Goal: Learn about a topic

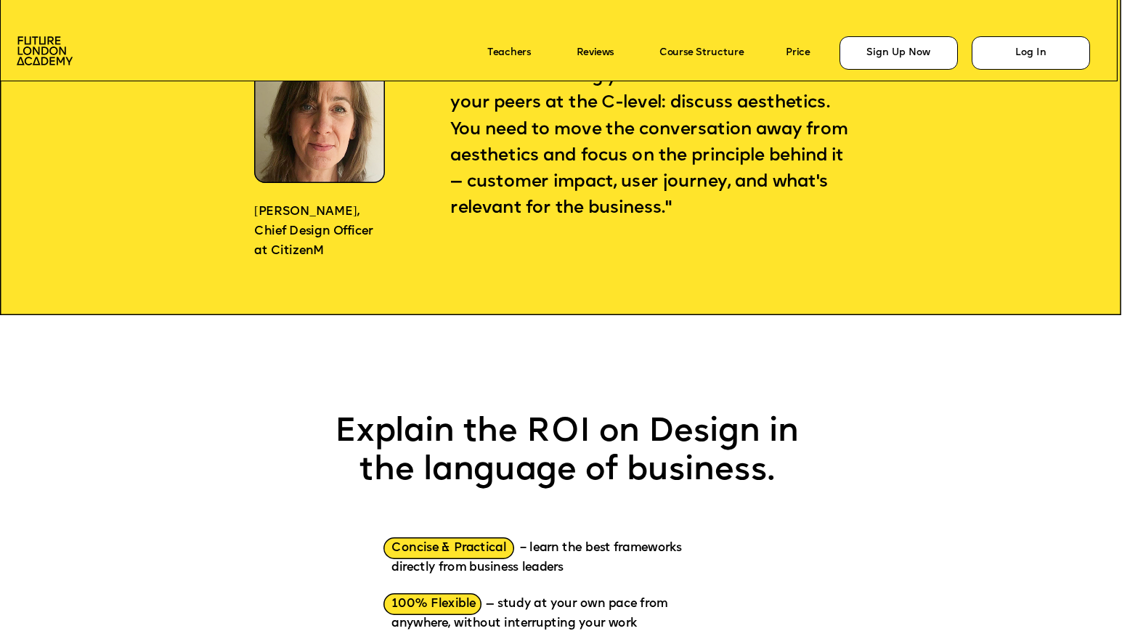
scroll to position [1303, 0]
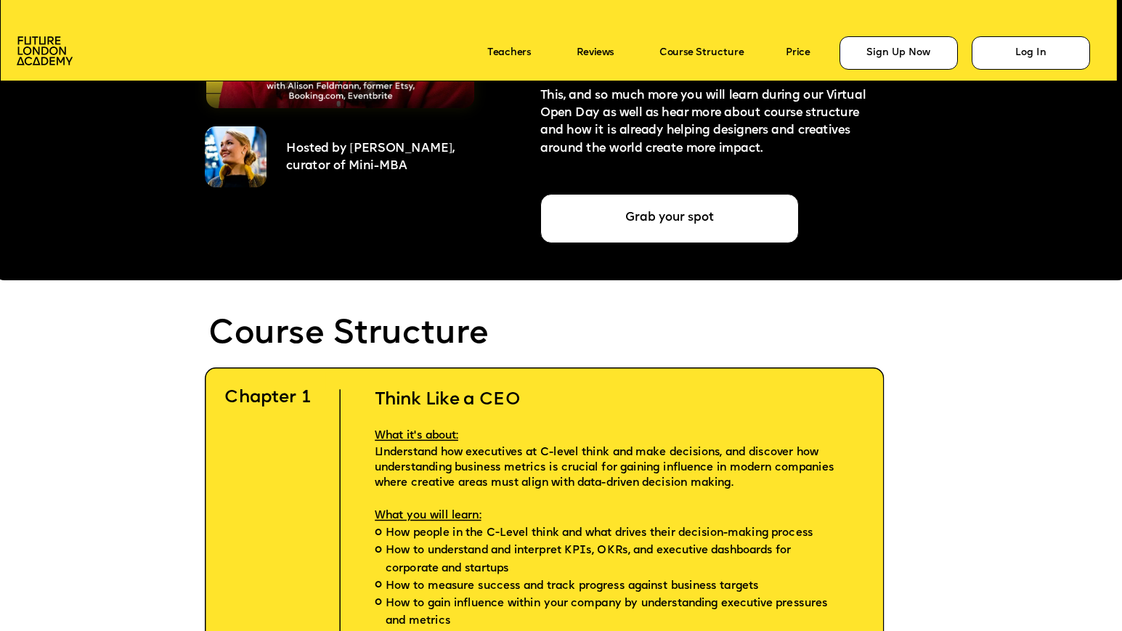
scroll to position [3136, 0]
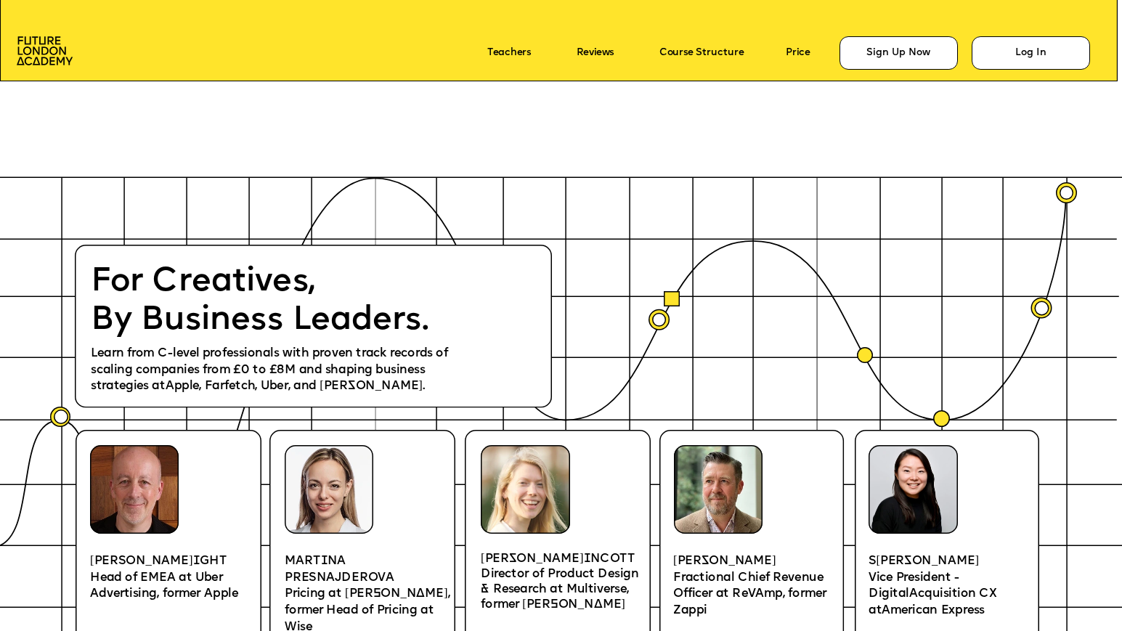
scroll to position [2052, 0]
